Goal: Manage account settings

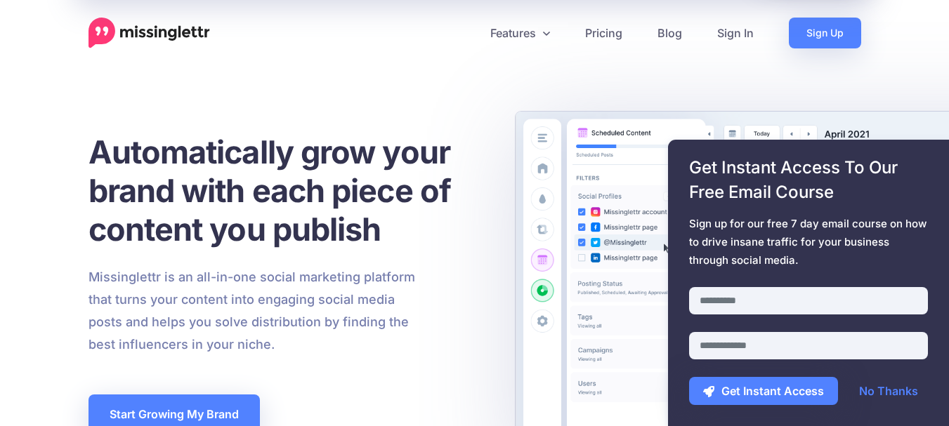
drag, startPoint x: 737, startPoint y: 30, endPoint x: 763, endPoint y: 69, distance: 46.9
click at [736, 31] on link "Sign In" at bounding box center [735, 33] width 72 height 31
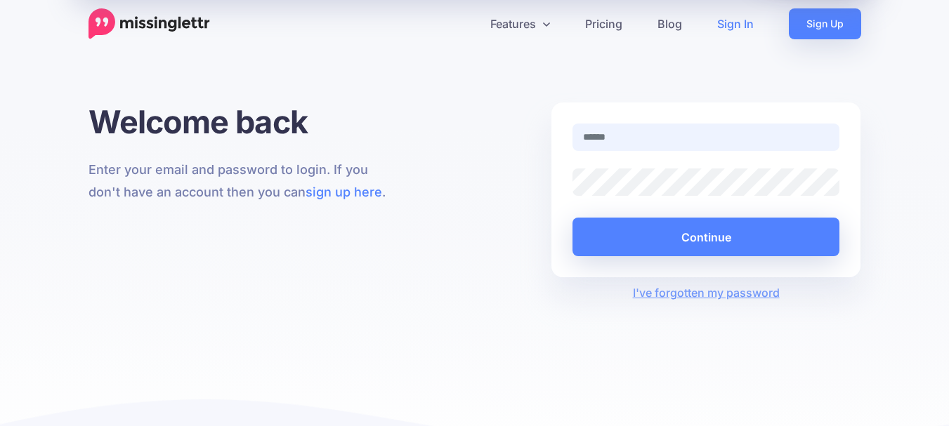
click at [622, 140] on input "text" at bounding box center [706, 137] width 268 height 27
type input "**********"
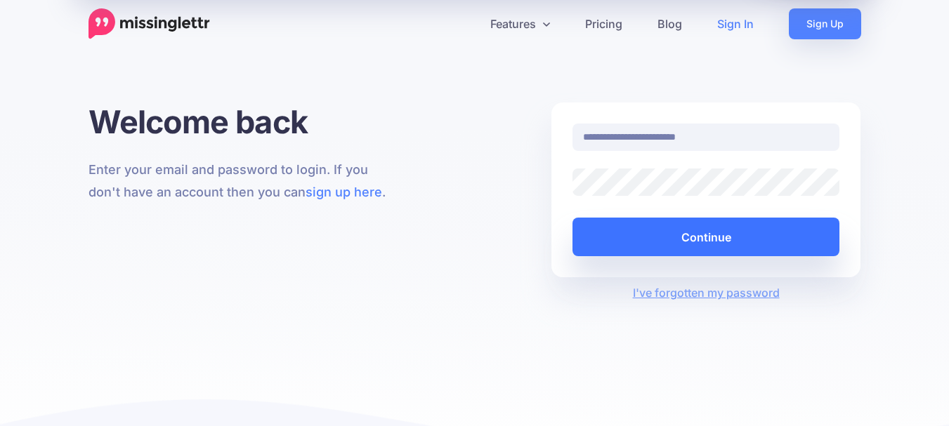
click at [702, 237] on button "Continue" at bounding box center [706, 237] width 268 height 39
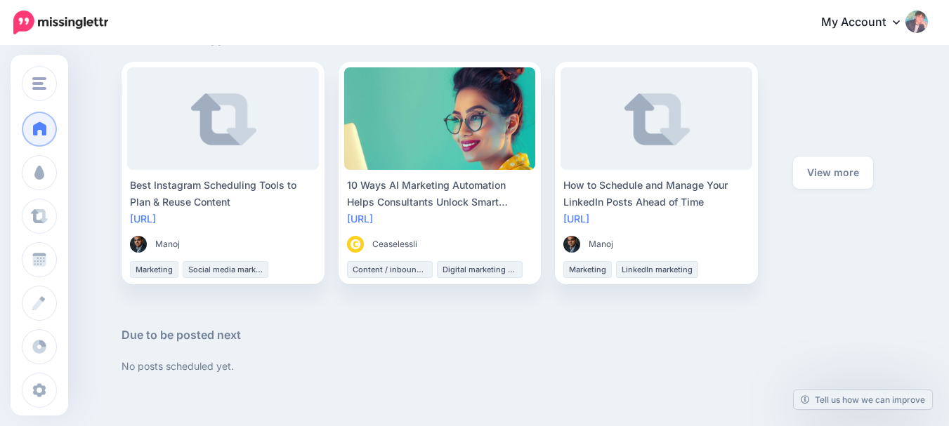
scroll to position [729, 0]
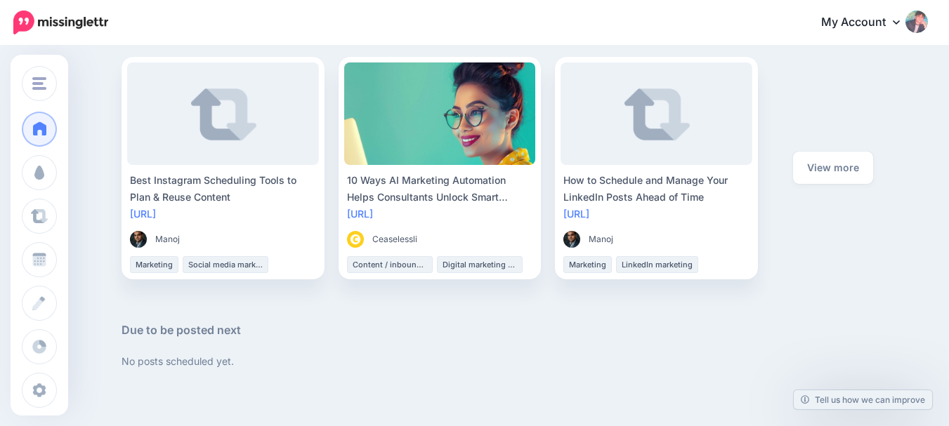
drag, startPoint x: 955, startPoint y: 37, endPoint x: 959, endPoint y: 272, distance: 236.0
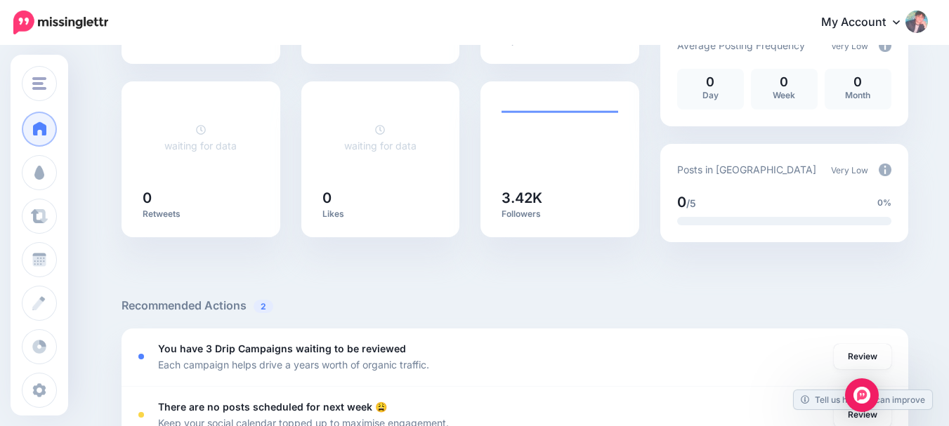
scroll to position [0, 0]
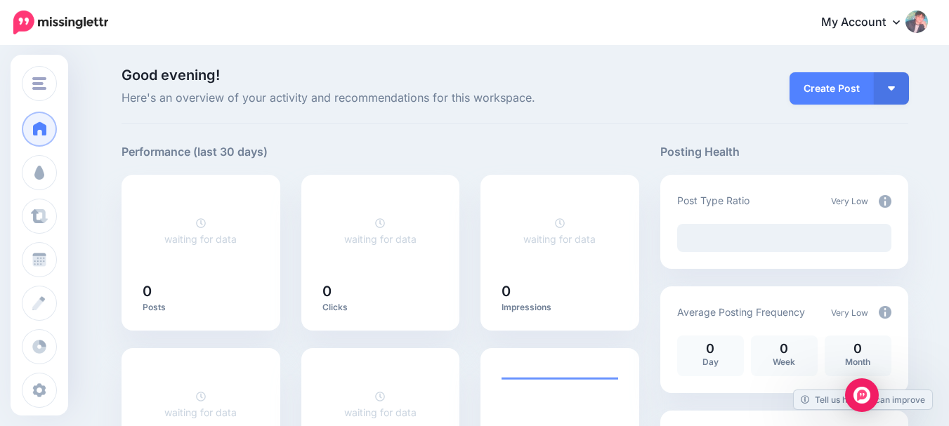
click at [878, 23] on link "My Account" at bounding box center [867, 23] width 121 height 34
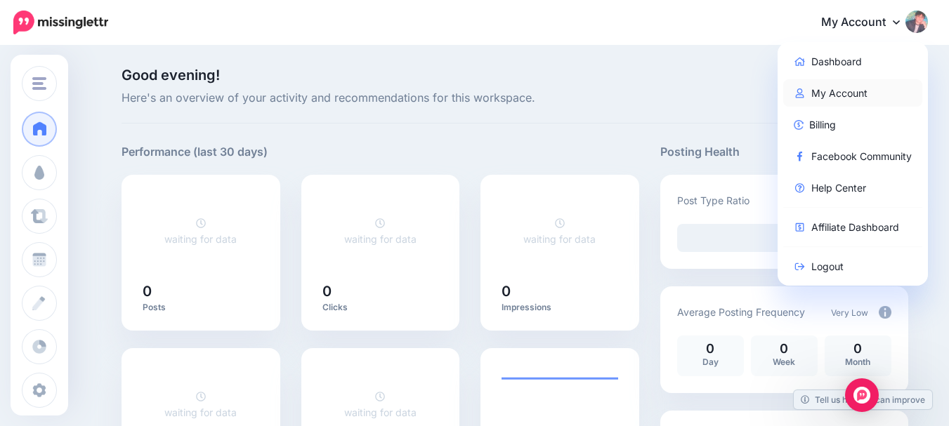
click at [839, 88] on link "My Account" at bounding box center [853, 92] width 140 height 27
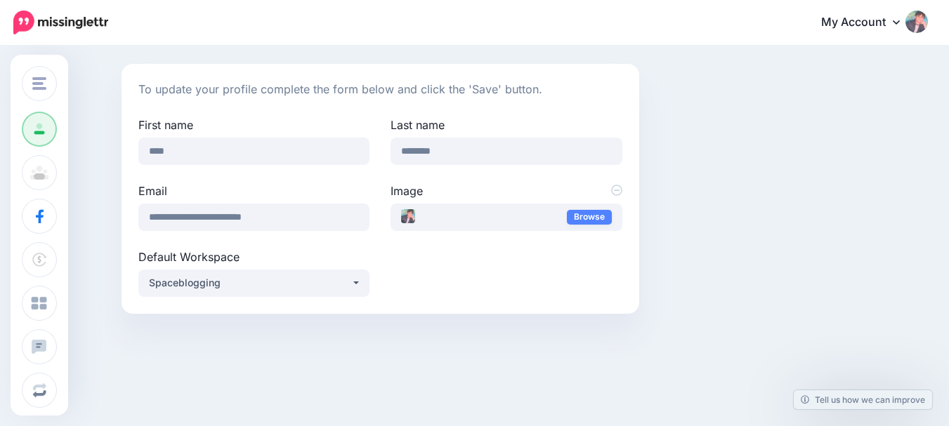
scroll to position [108, 0]
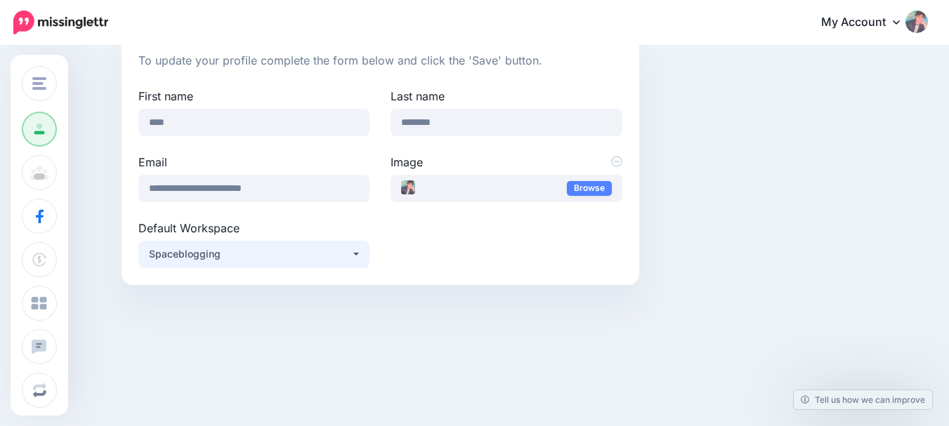
click at [357, 256] on button "Spaceblogging" at bounding box center [253, 254] width 231 height 27
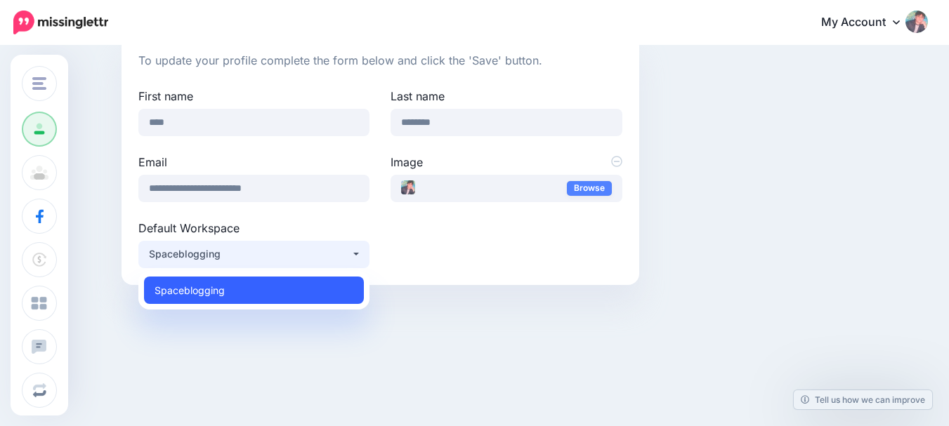
click at [212, 291] on span "Spaceblogging" at bounding box center [190, 290] width 70 height 17
select select "*****"
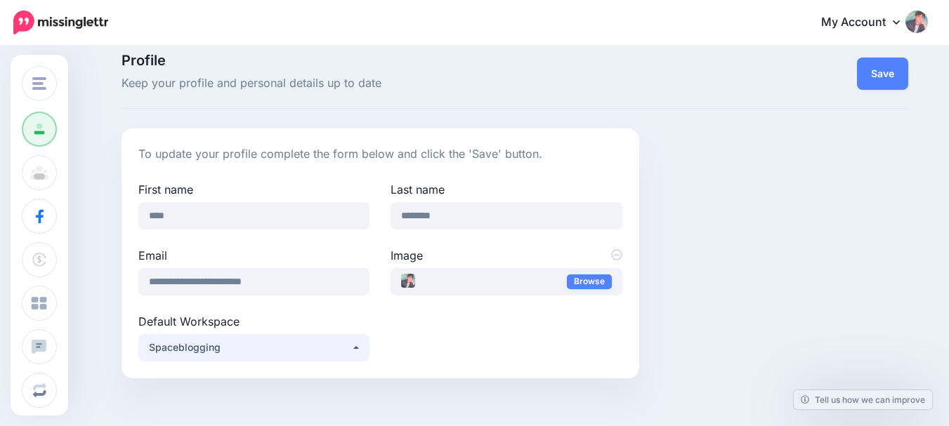
scroll to position [0, 0]
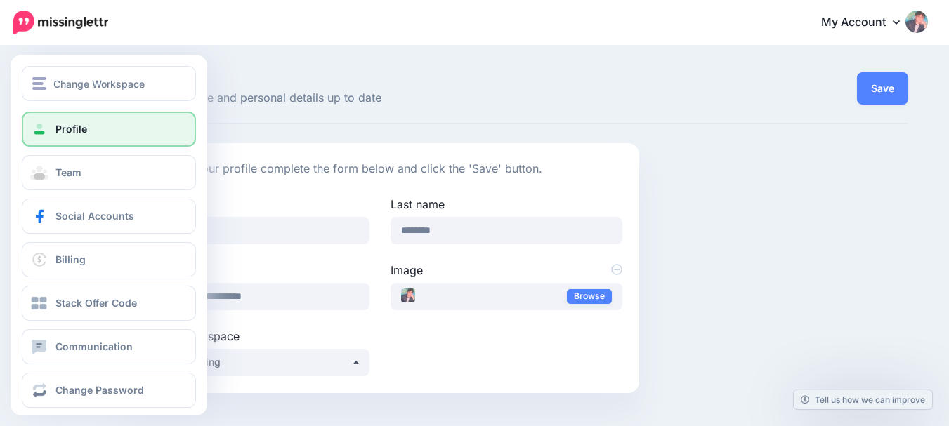
click at [86, 133] on span "Profile" at bounding box center [71, 129] width 32 height 12
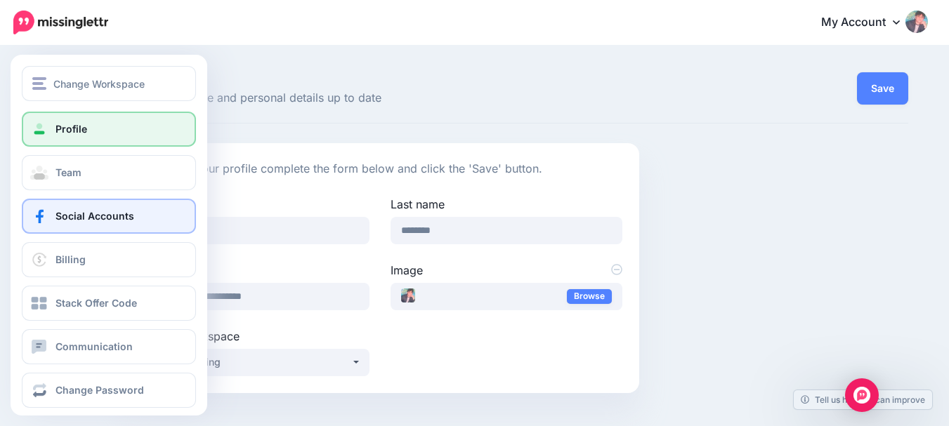
click at [119, 214] on span "Social Accounts" at bounding box center [94, 216] width 79 height 12
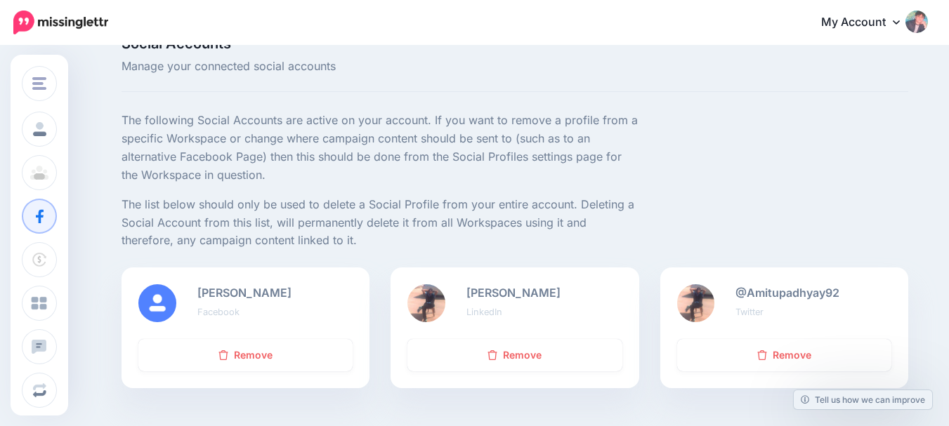
scroll to position [34, 0]
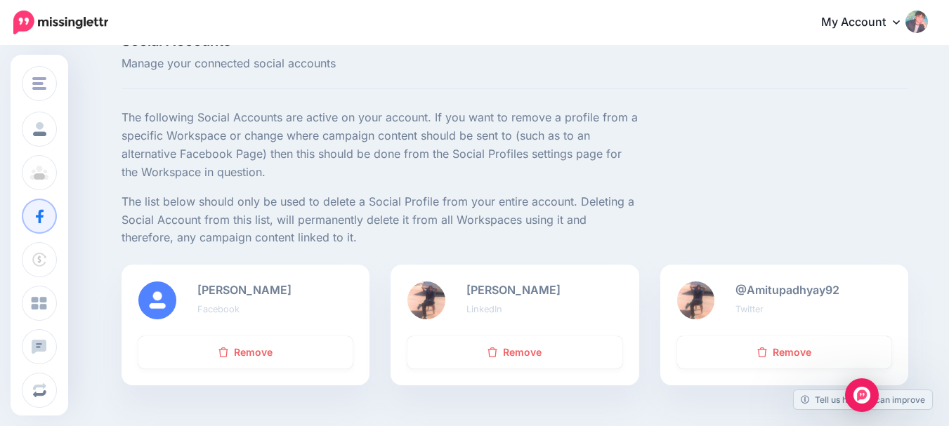
drag, startPoint x: 959, startPoint y: 114, endPoint x: 959, endPoint y: 84, distance: 29.5
click at [948, 84] on html "My Account Dashboard My Account Billing Logout" at bounding box center [474, 179] width 949 height 426
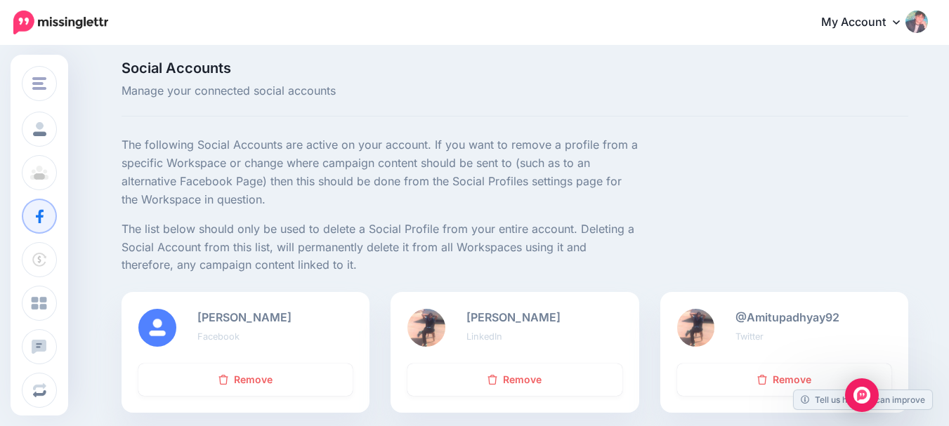
scroll to position [0, 0]
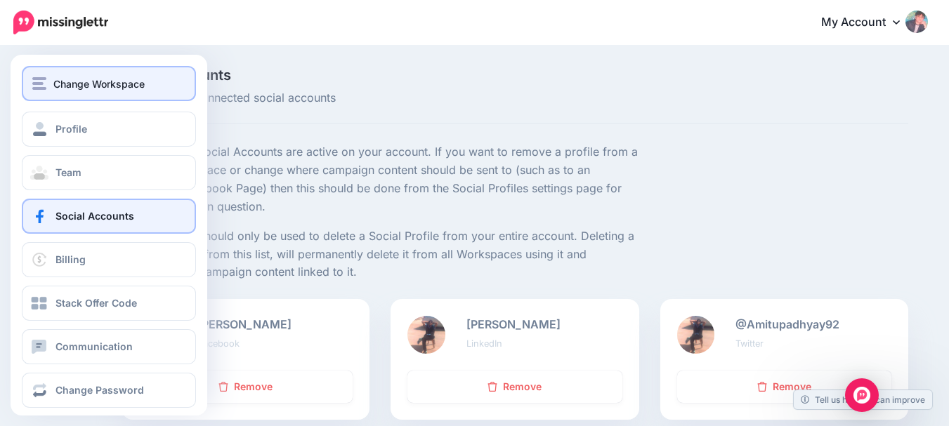
click at [90, 91] on span "Change Workspace" at bounding box center [98, 84] width 91 height 16
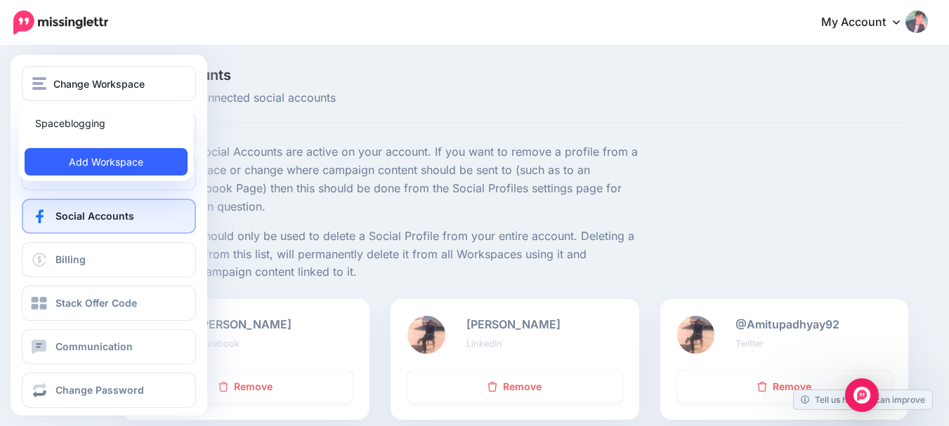
click at [101, 159] on link "Add Workspace" at bounding box center [106, 161] width 163 height 27
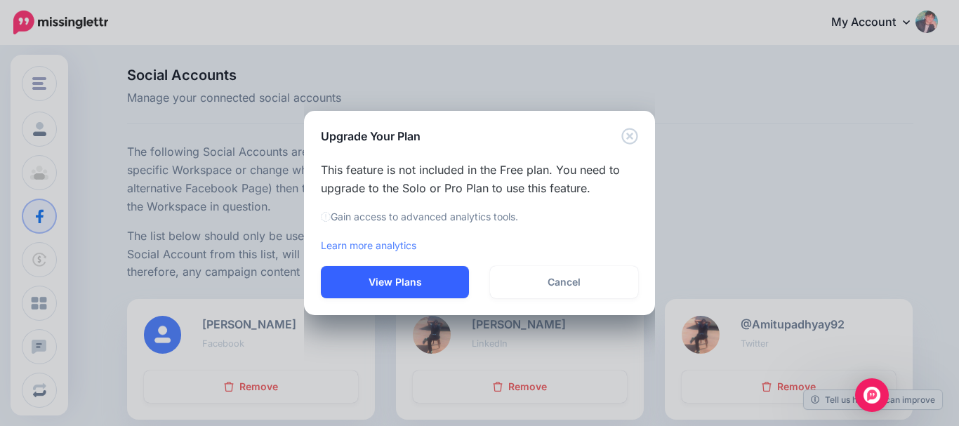
click at [395, 283] on button "View Plans" at bounding box center [395, 282] width 148 height 32
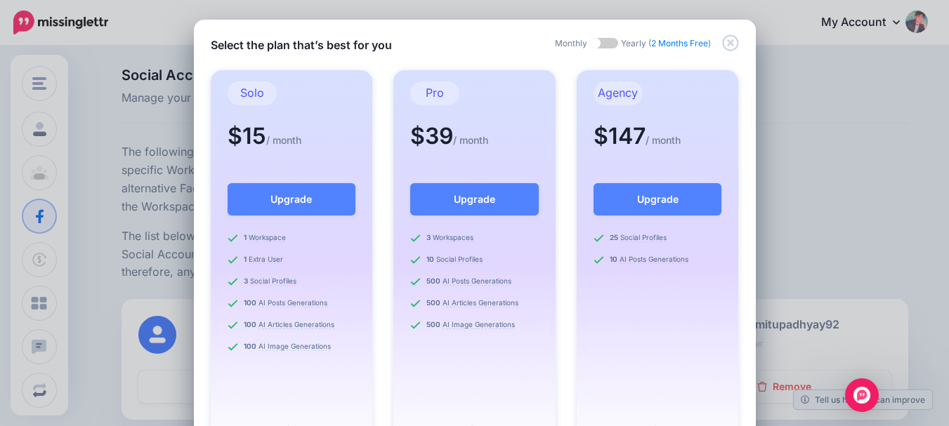
click at [603, 44] on span at bounding box center [604, 43] width 28 height 11
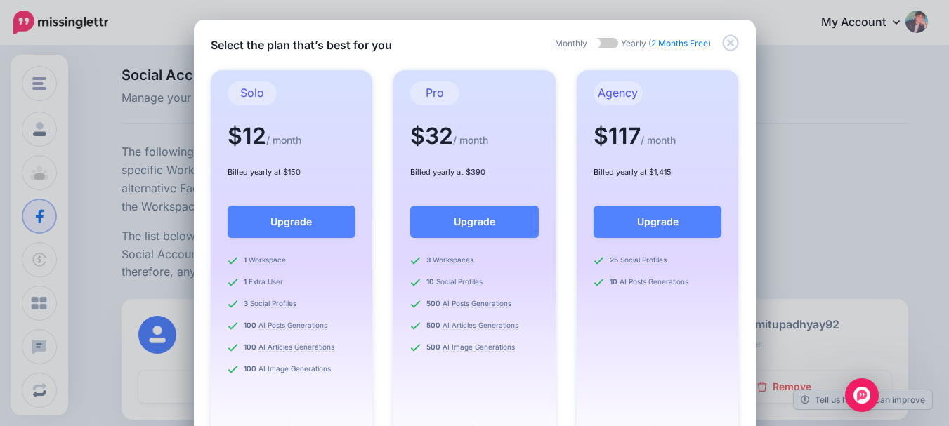
click at [590, 45] on span at bounding box center [604, 43] width 28 height 11
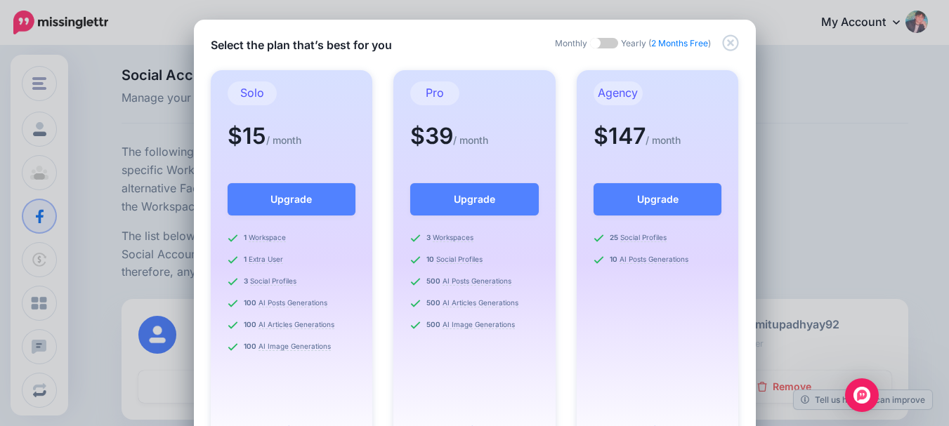
click at [605, 46] on span at bounding box center [604, 43] width 28 height 11
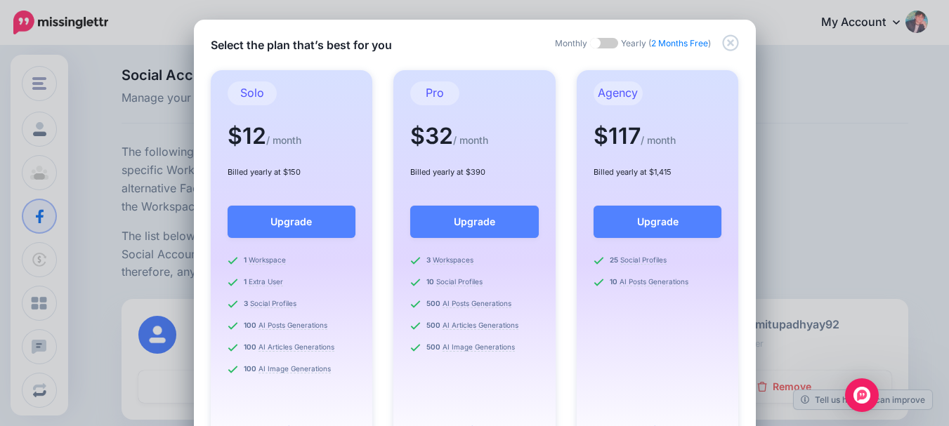
click at [590, 41] on span at bounding box center [604, 43] width 28 height 11
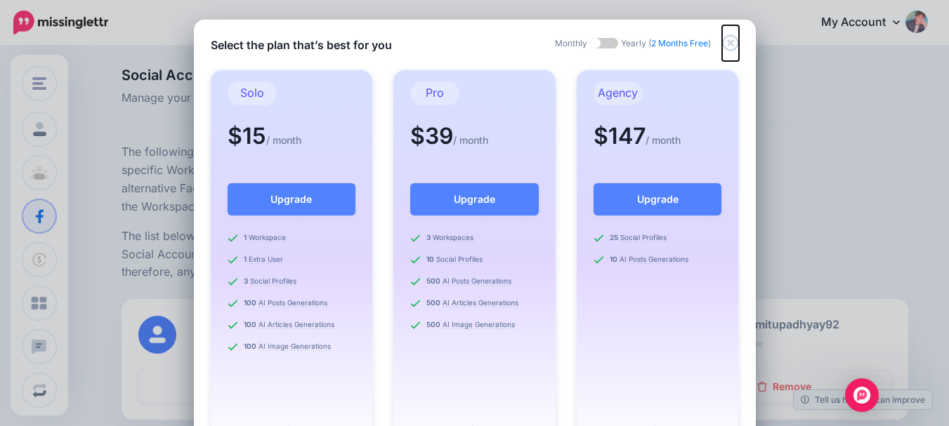
click at [725, 46] on icon "Close" at bounding box center [730, 42] width 17 height 17
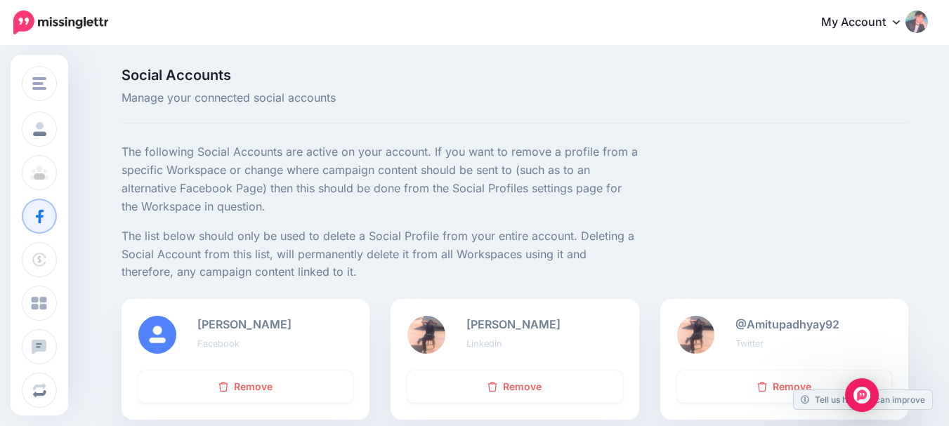
click at [0, 426] on div at bounding box center [0, 426] width 0 height 0
click at [872, 21] on link "My Account" at bounding box center [867, 23] width 121 height 34
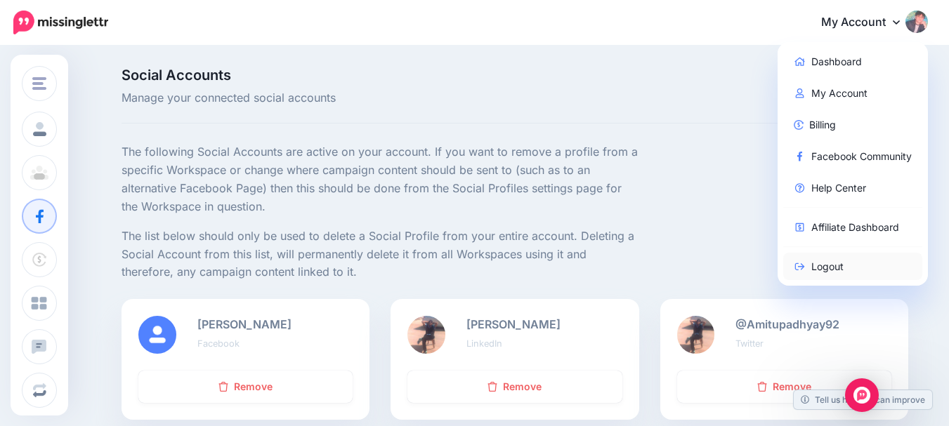
click at [843, 266] on link "Logout" at bounding box center [853, 266] width 140 height 27
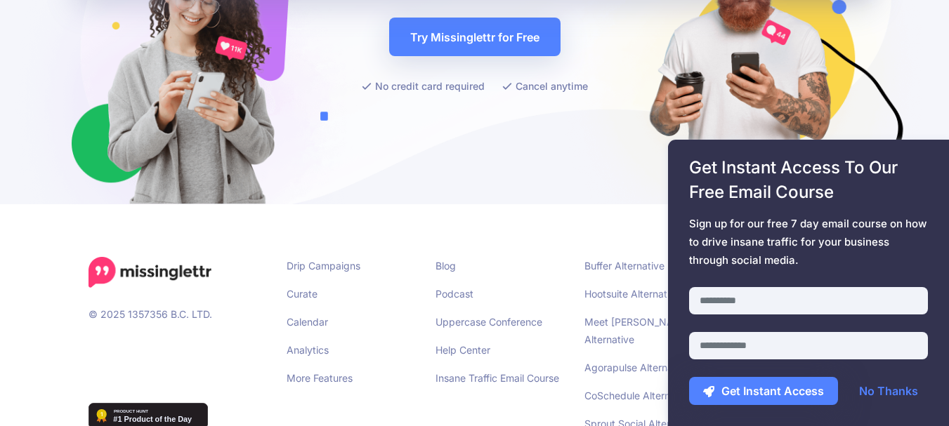
scroll to position [5545, 0]
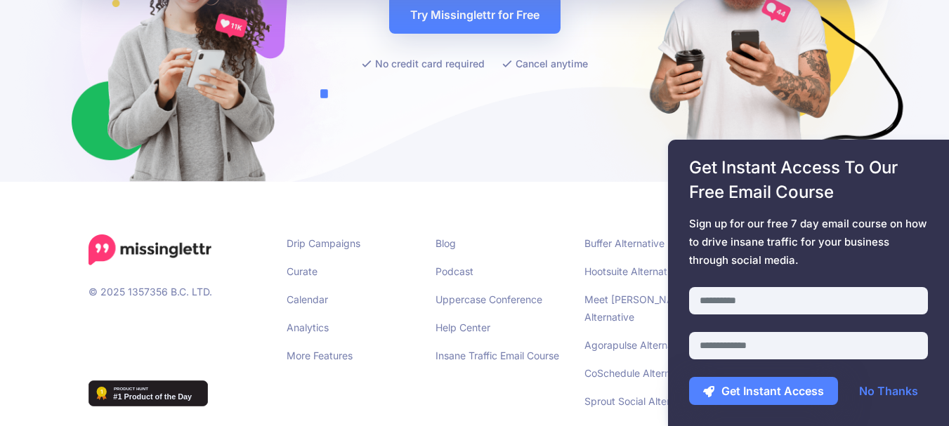
drag, startPoint x: 0, startPoint y: 0, endPoint x: 952, endPoint y: 411, distance: 1037.1
click at [888, 391] on link "No Thanks" at bounding box center [888, 391] width 87 height 28
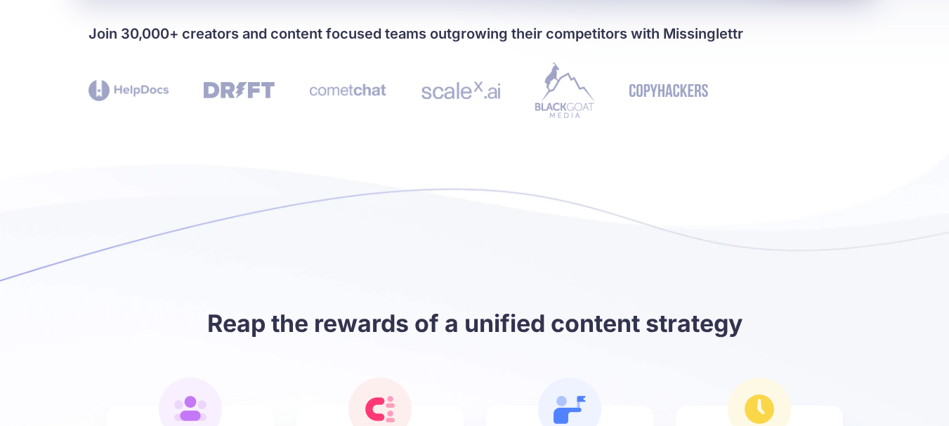
scroll to position [0, 0]
